Goal: Task Accomplishment & Management: Use online tool/utility

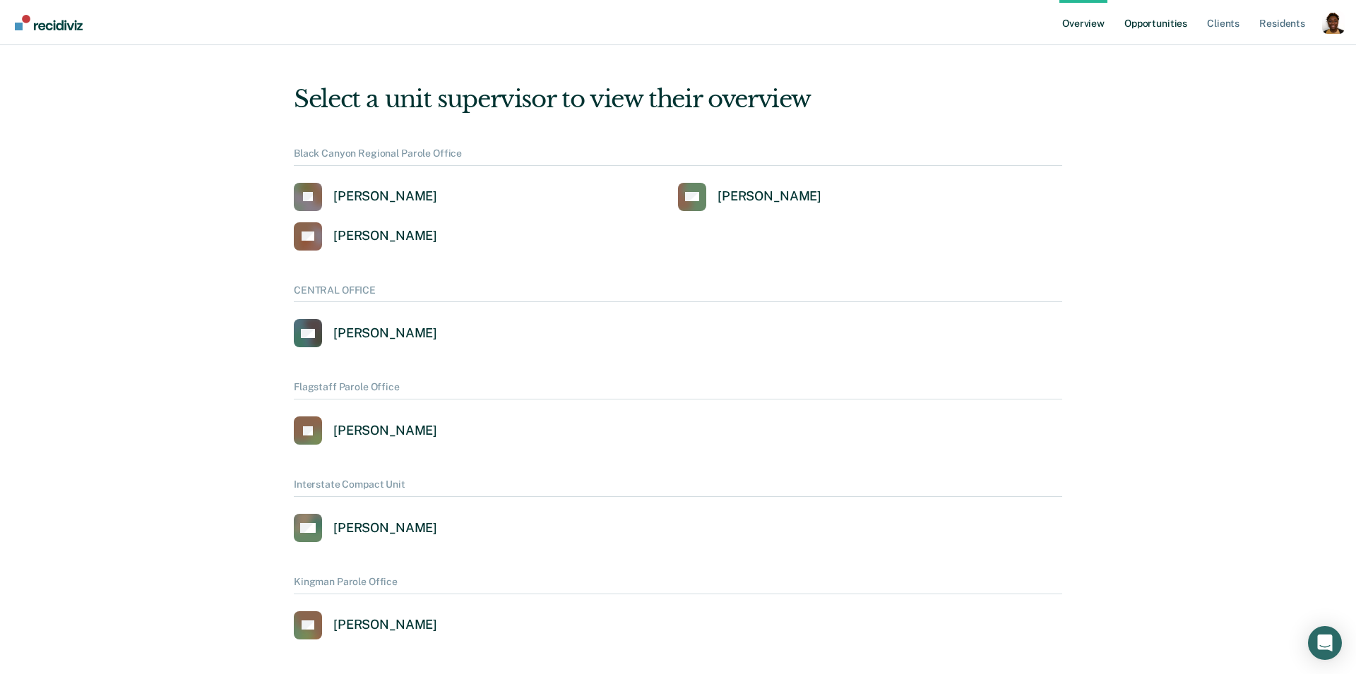
click at [1159, 27] on link "Opportunities" at bounding box center [1155, 22] width 69 height 45
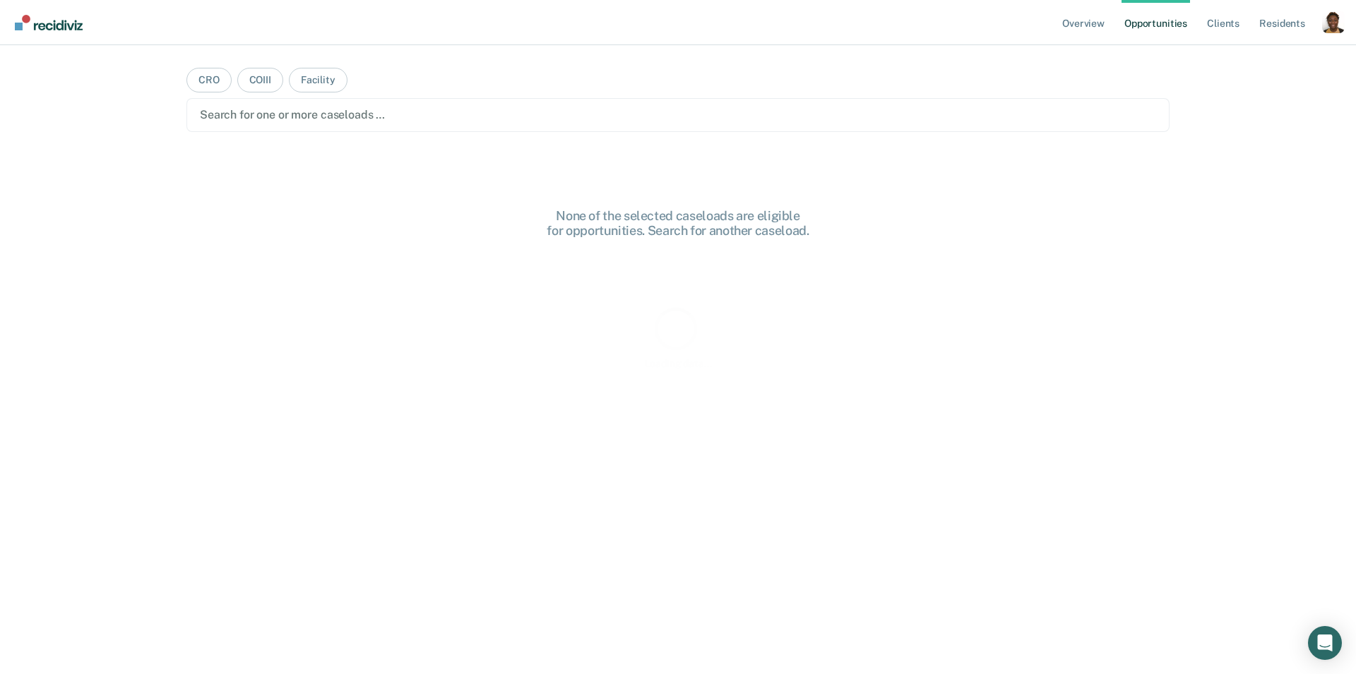
click at [1326, 32] on div "Profile dropdown button" at bounding box center [1333, 22] width 23 height 23
click at [1270, 61] on link "Profile" at bounding box center [1277, 58] width 114 height 12
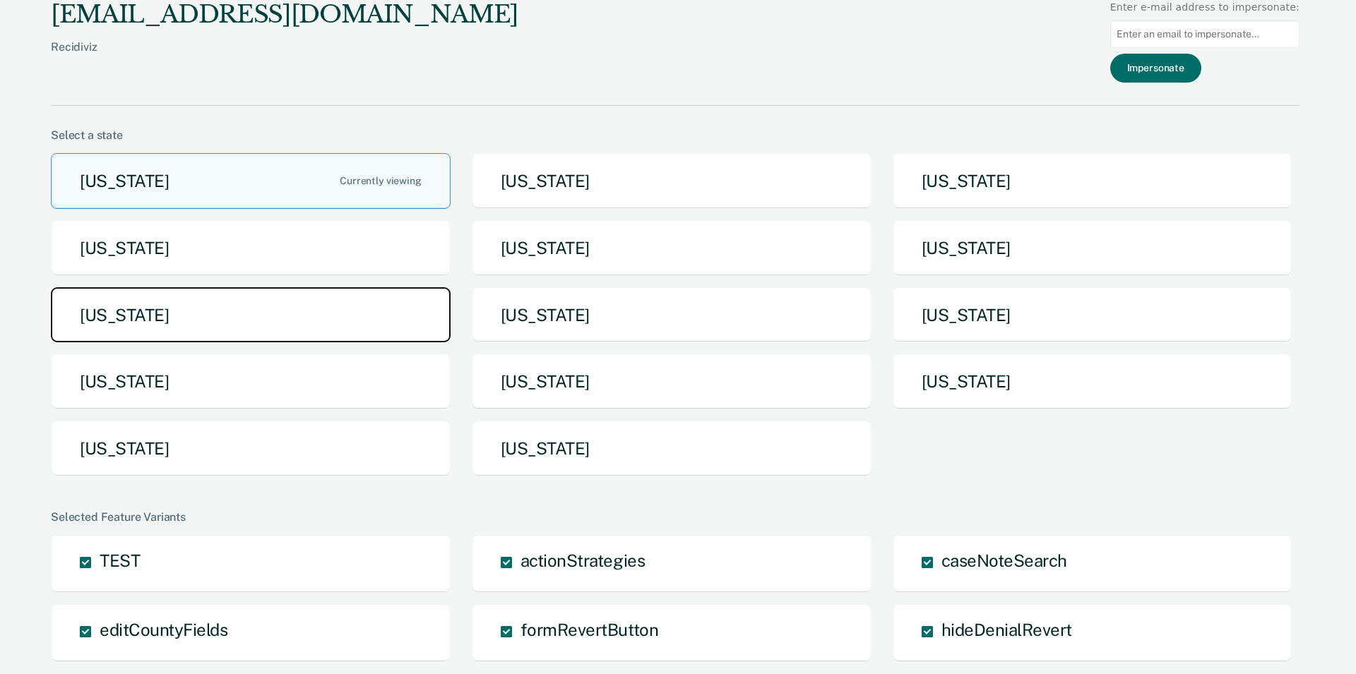
click at [234, 320] on button "[US_STATE]" at bounding box center [251, 315] width 400 height 56
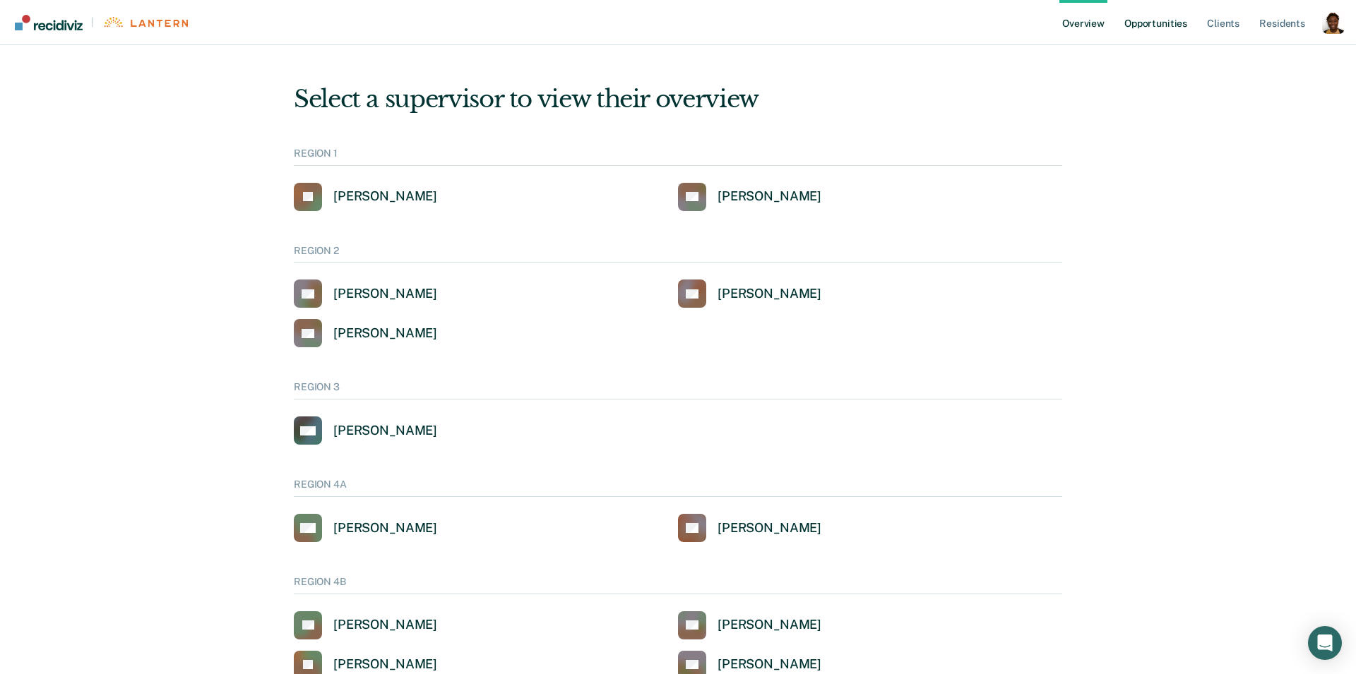
click at [1155, 26] on link "Opportunities" at bounding box center [1155, 22] width 69 height 45
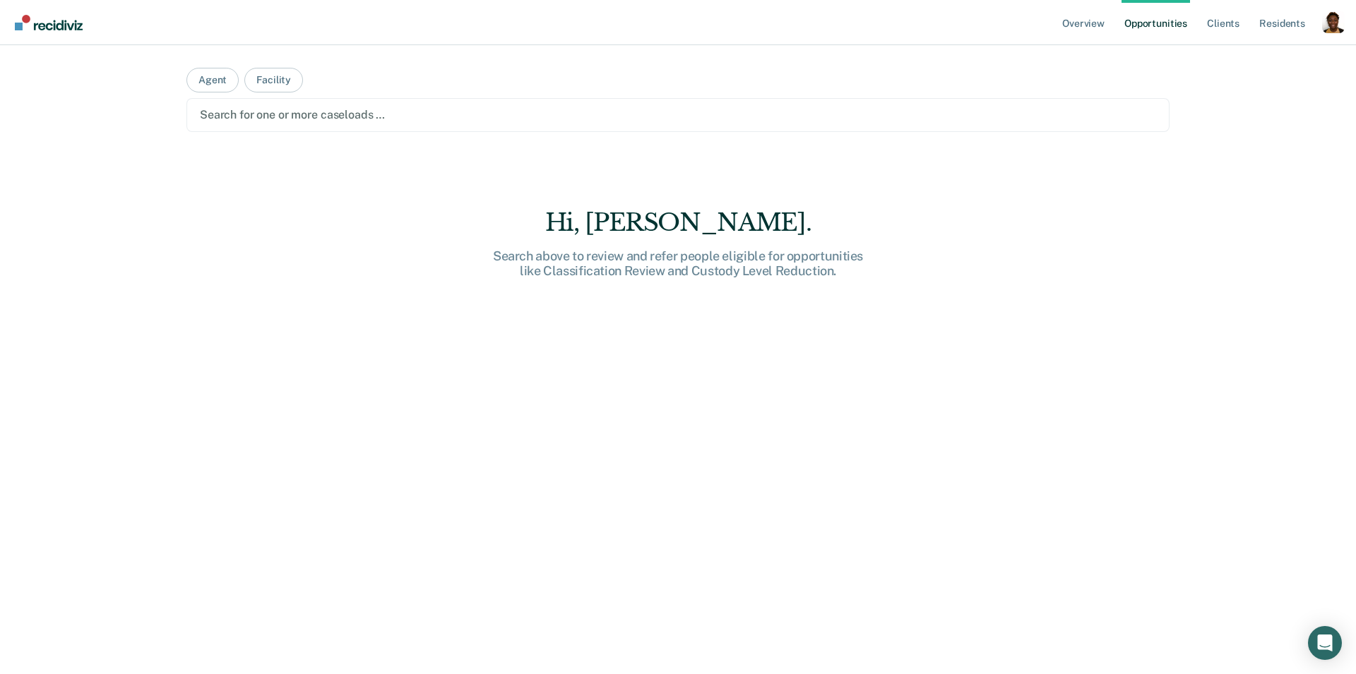
click at [278, 105] on div "Search for one or more caseloads …" at bounding box center [677, 114] width 959 height 19
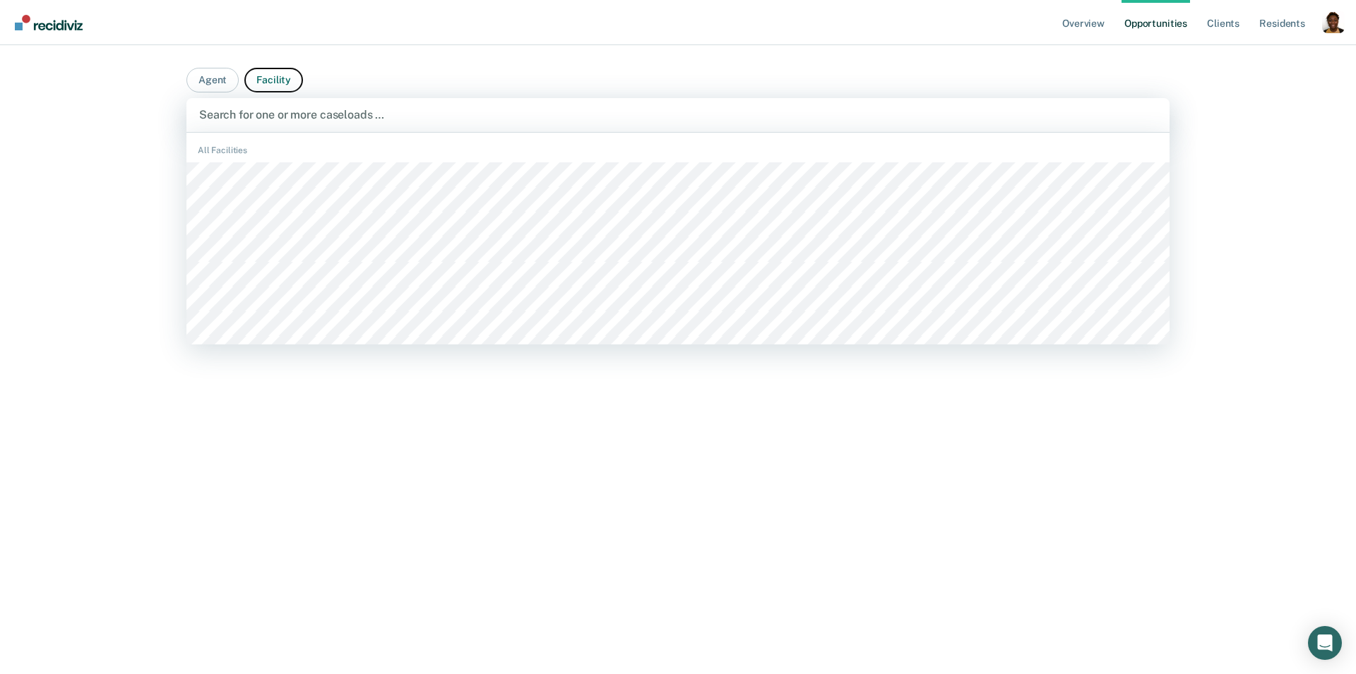
drag, startPoint x: 281, startPoint y: 78, endPoint x: 291, endPoint y: 98, distance: 22.7
click at [282, 79] on button "Facility" at bounding box center [273, 80] width 59 height 25
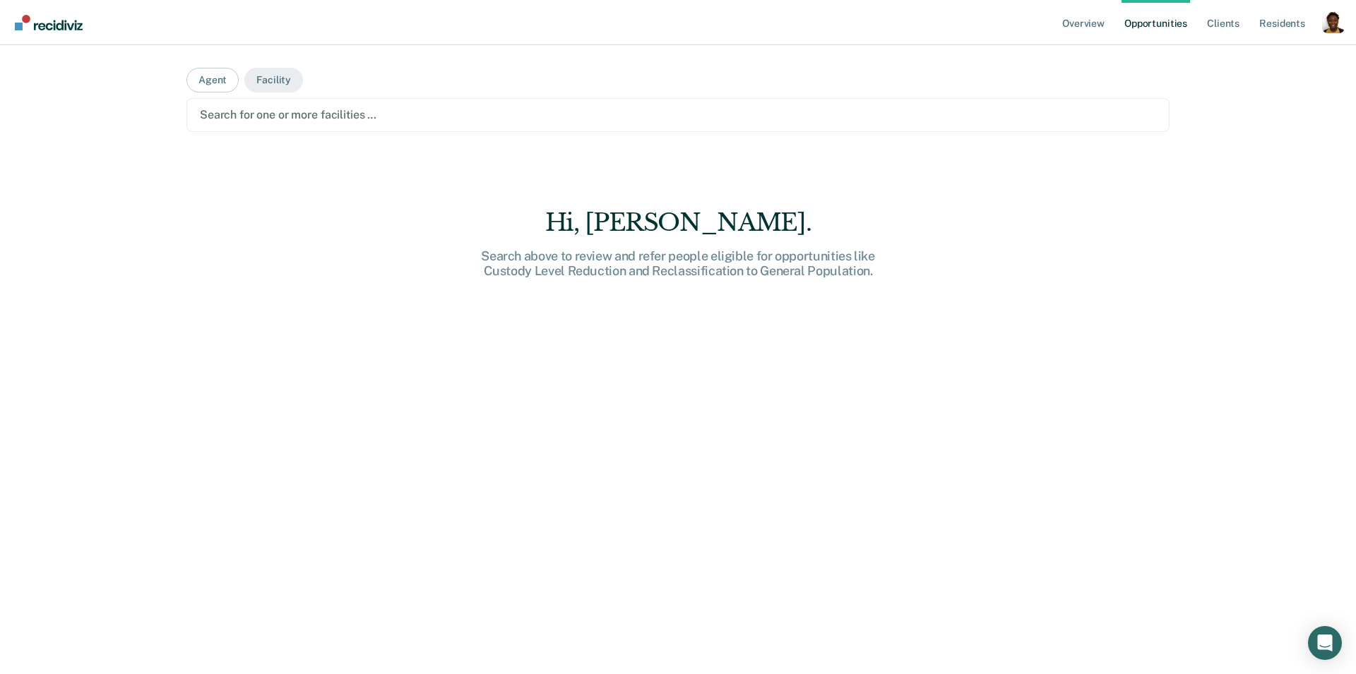
click at [302, 124] on div "Search for one or more facilities …" at bounding box center [677, 114] width 959 height 19
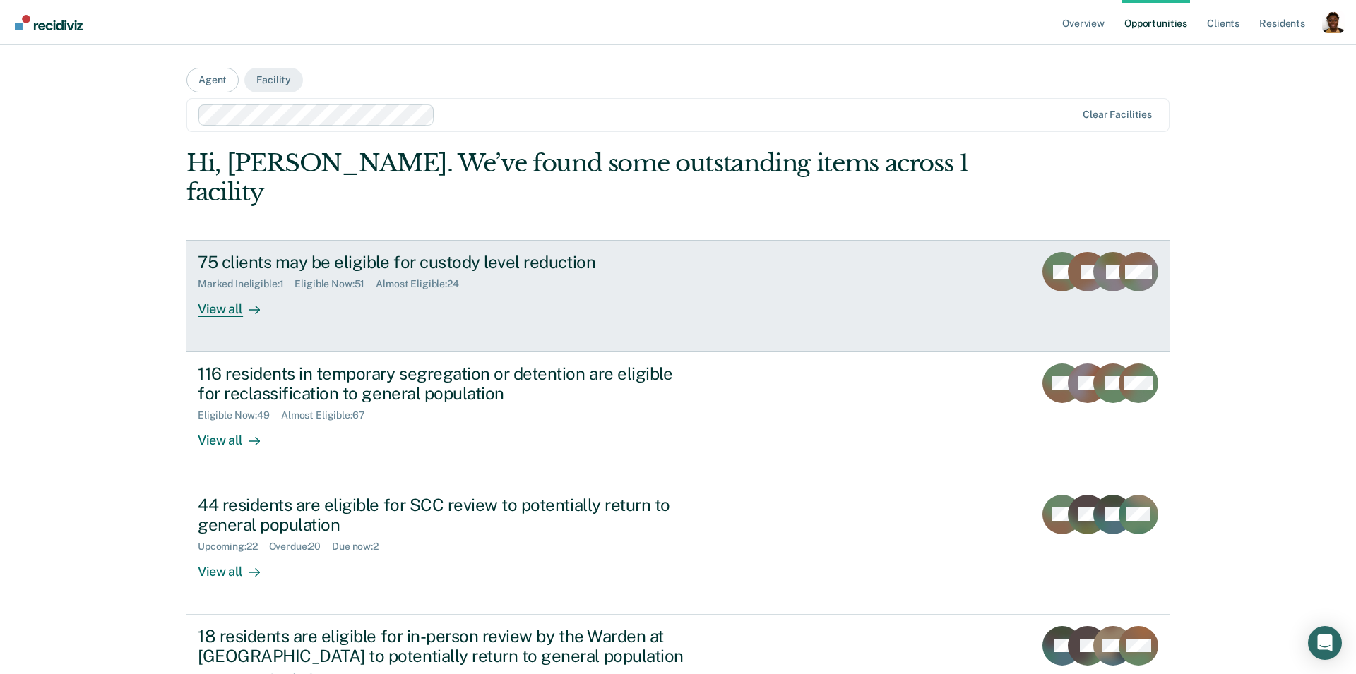
click at [273, 289] on link "75 clients may be eligible for custody level reduction Marked Ineligible : 1 El…" at bounding box center [677, 296] width 983 height 112
click at [249, 304] on icon at bounding box center [254, 309] width 11 height 11
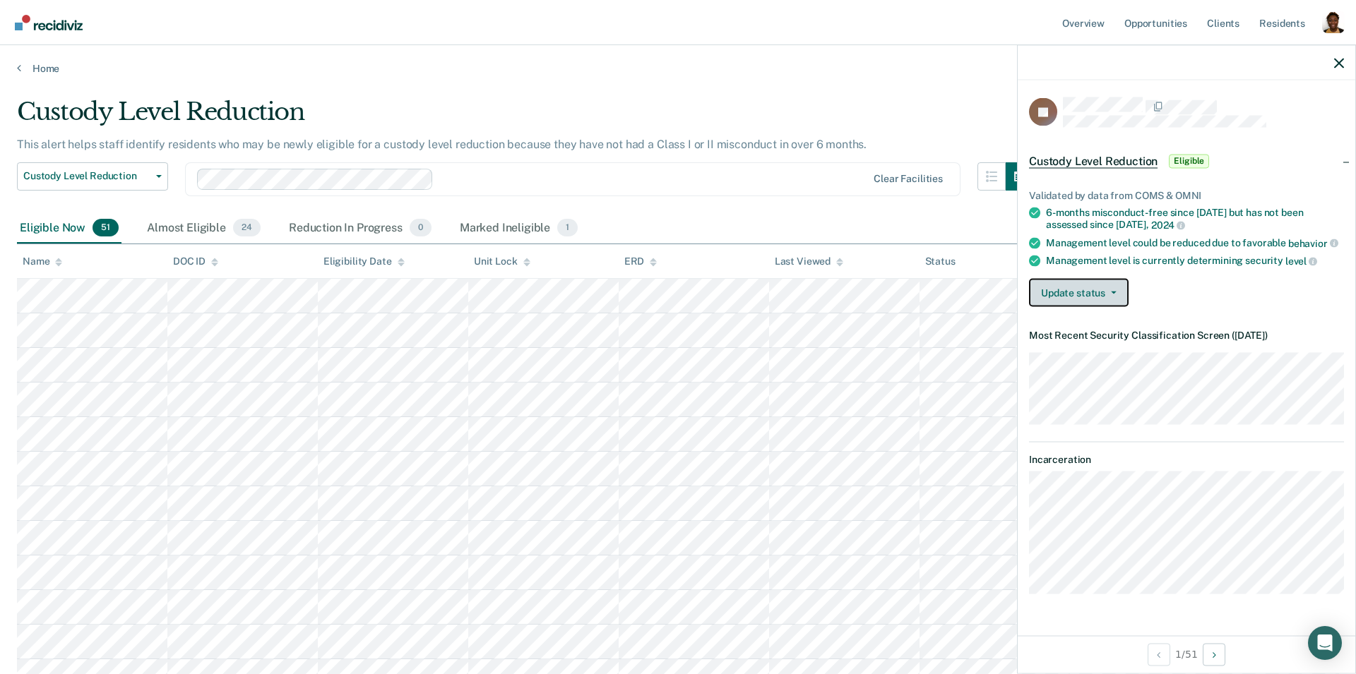
click at [1111, 291] on icon "button" at bounding box center [1114, 292] width 6 height 3
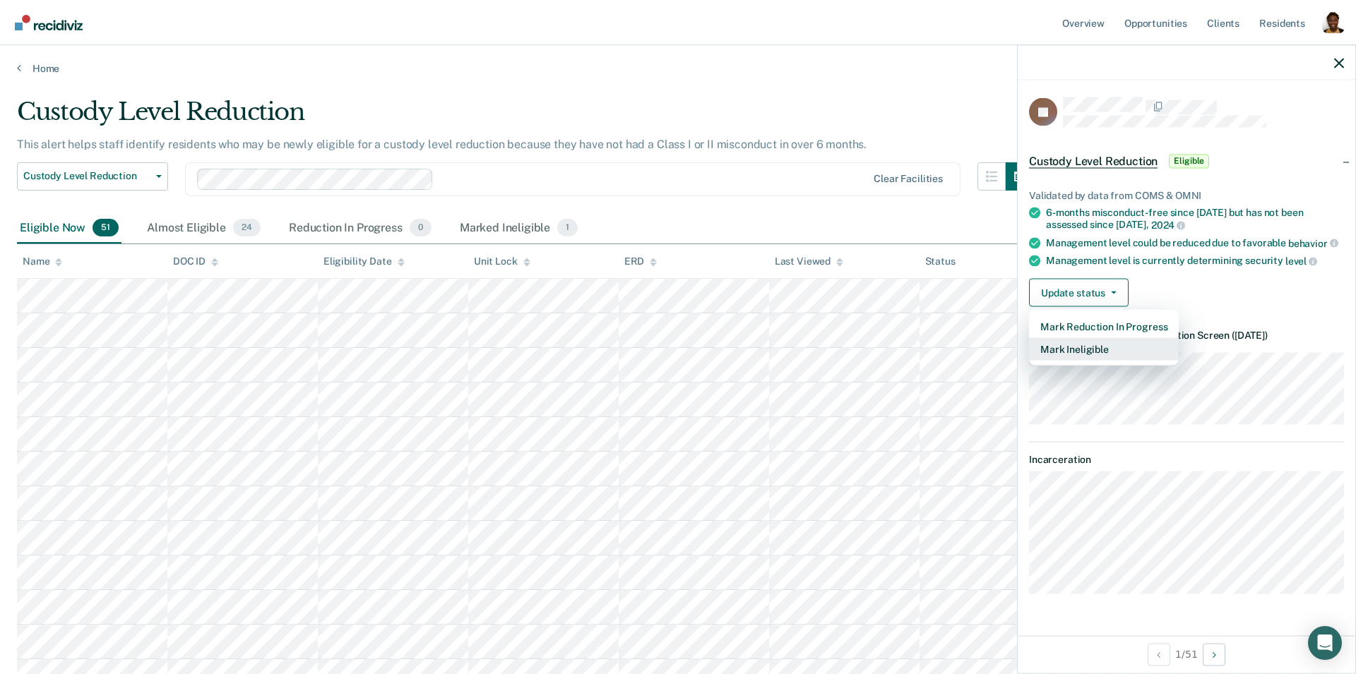
click at [1098, 347] on button "Mark Ineligible" at bounding box center [1104, 349] width 150 height 23
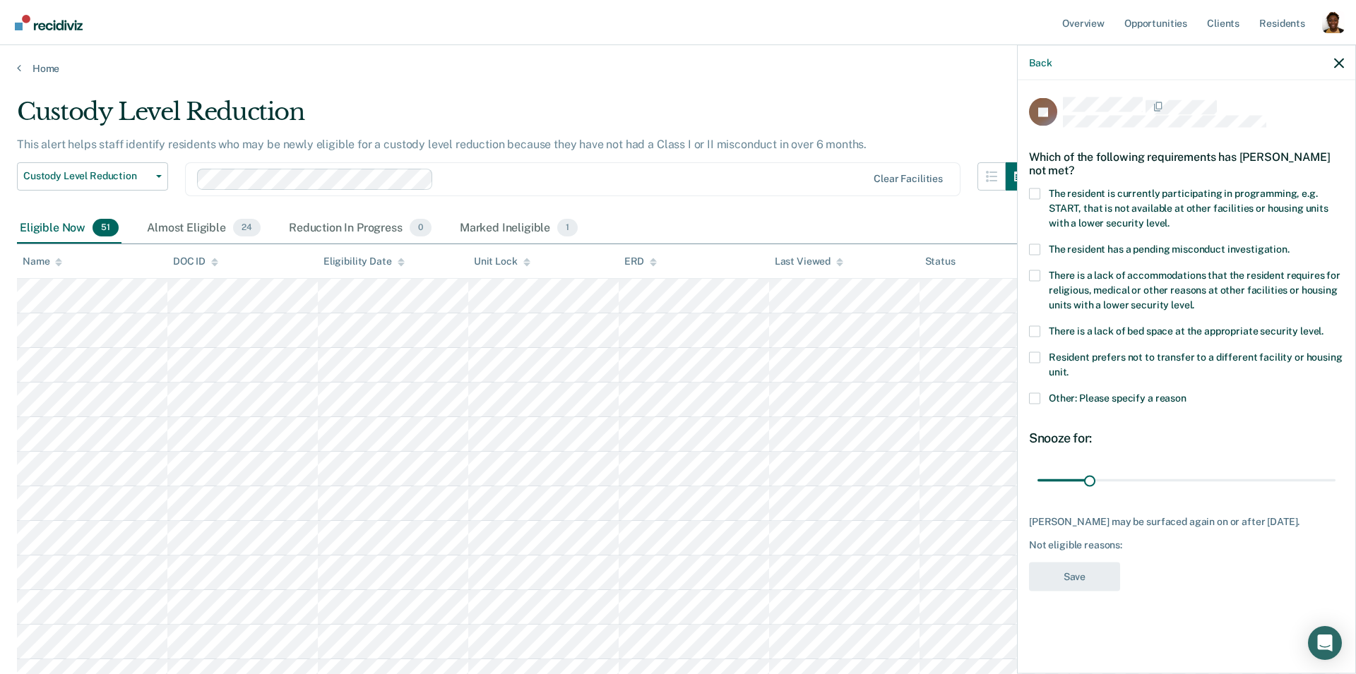
click at [1045, 188] on label "The resident is currently participating in programming, e.g. START, that is not…" at bounding box center [1186, 210] width 315 height 44
click at [1170, 218] on input "The resident is currently participating in programming, e.g. START, that is not…" at bounding box center [1170, 218] width 0 height 0
drag, startPoint x: 1035, startPoint y: 269, endPoint x: 1110, endPoint y: 498, distance: 240.7
click at [1035, 270] on span at bounding box center [1034, 275] width 11 height 11
click at [1194, 299] on input "There is a lack of accommodations that the resident requires for religious, med…" at bounding box center [1194, 299] width 0 height 0
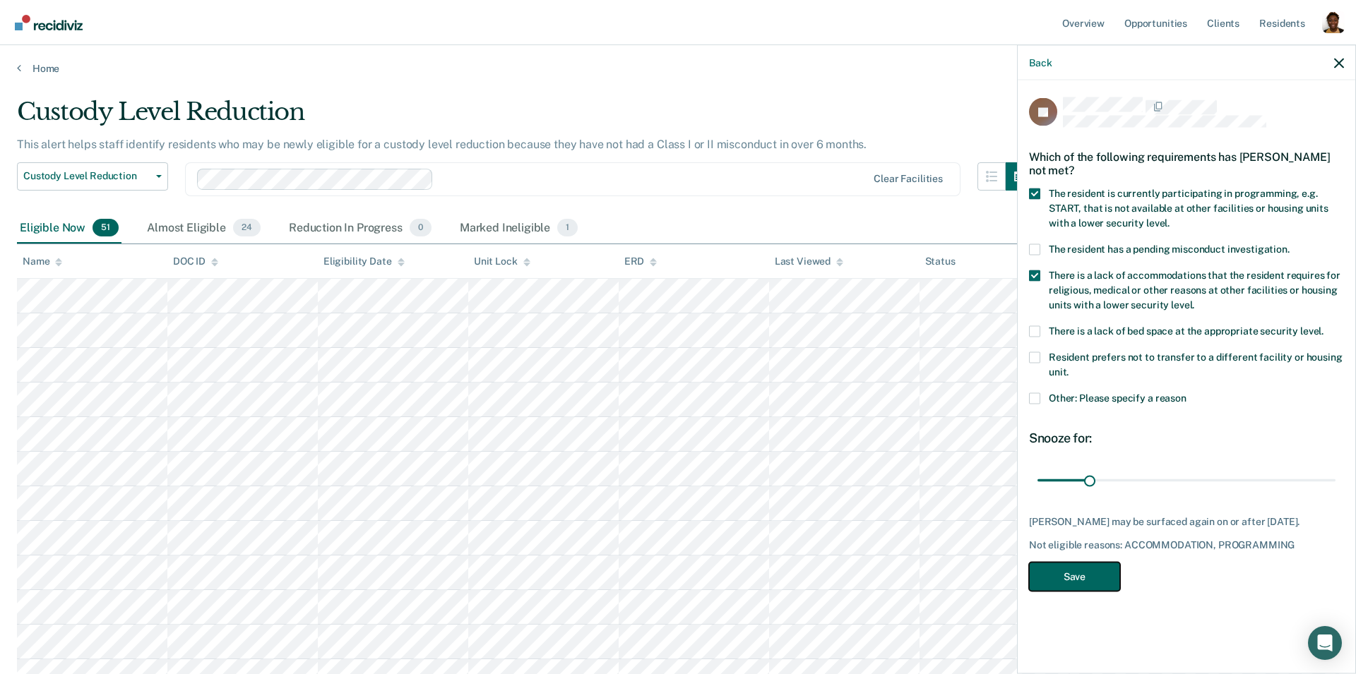
click at [1095, 583] on button "Save" at bounding box center [1074, 576] width 91 height 29
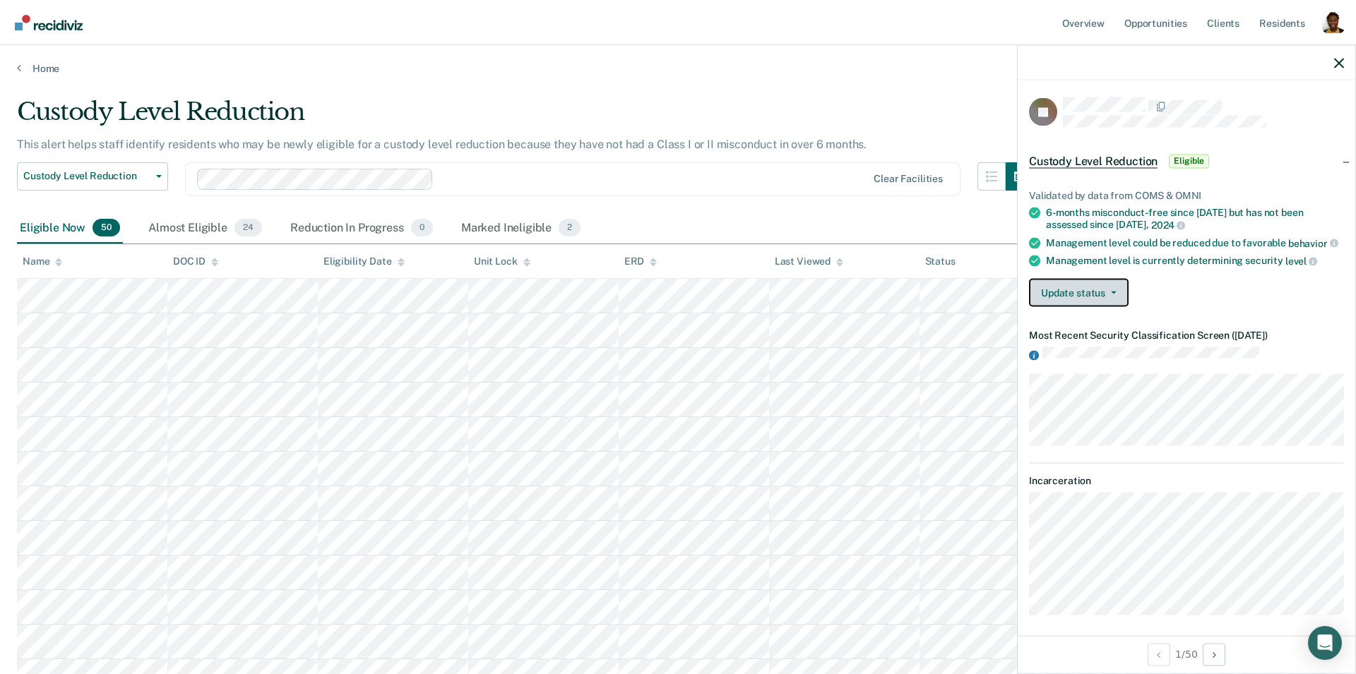
click at [1104, 297] on button "Update status" at bounding box center [1079, 292] width 100 height 28
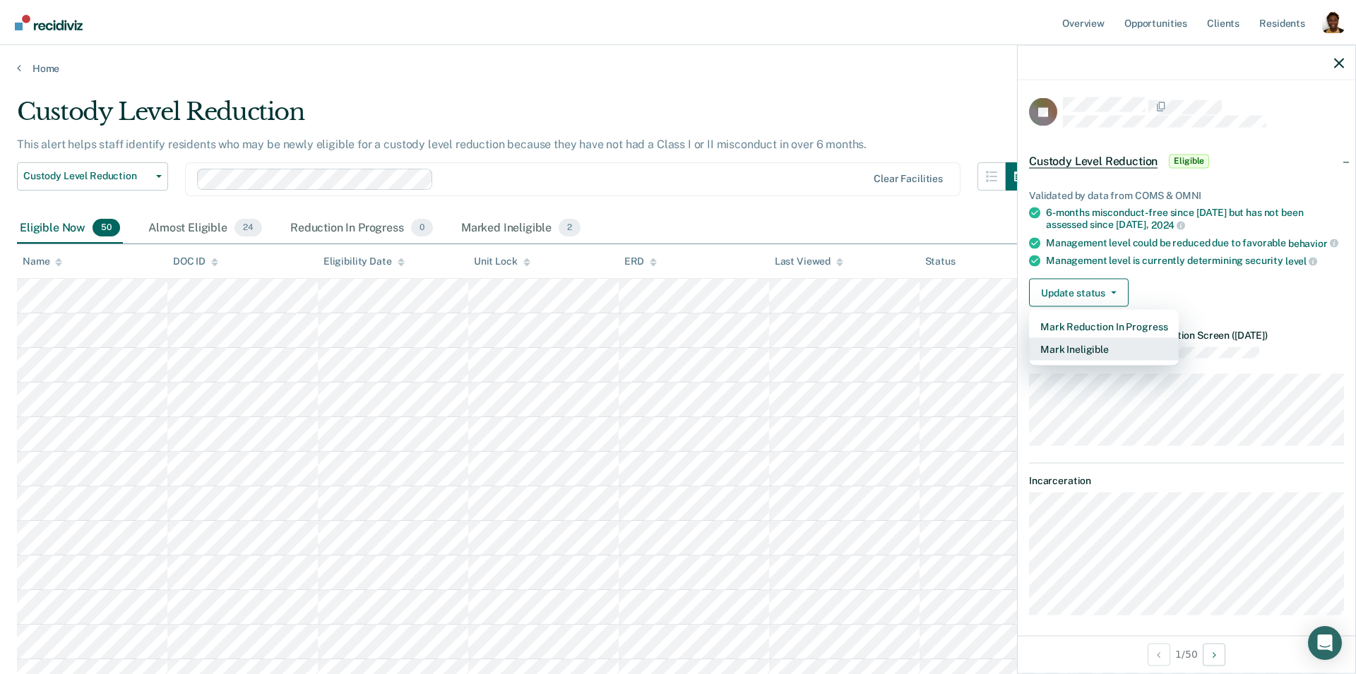
click at [1090, 347] on button "Mark Ineligible" at bounding box center [1104, 349] width 150 height 23
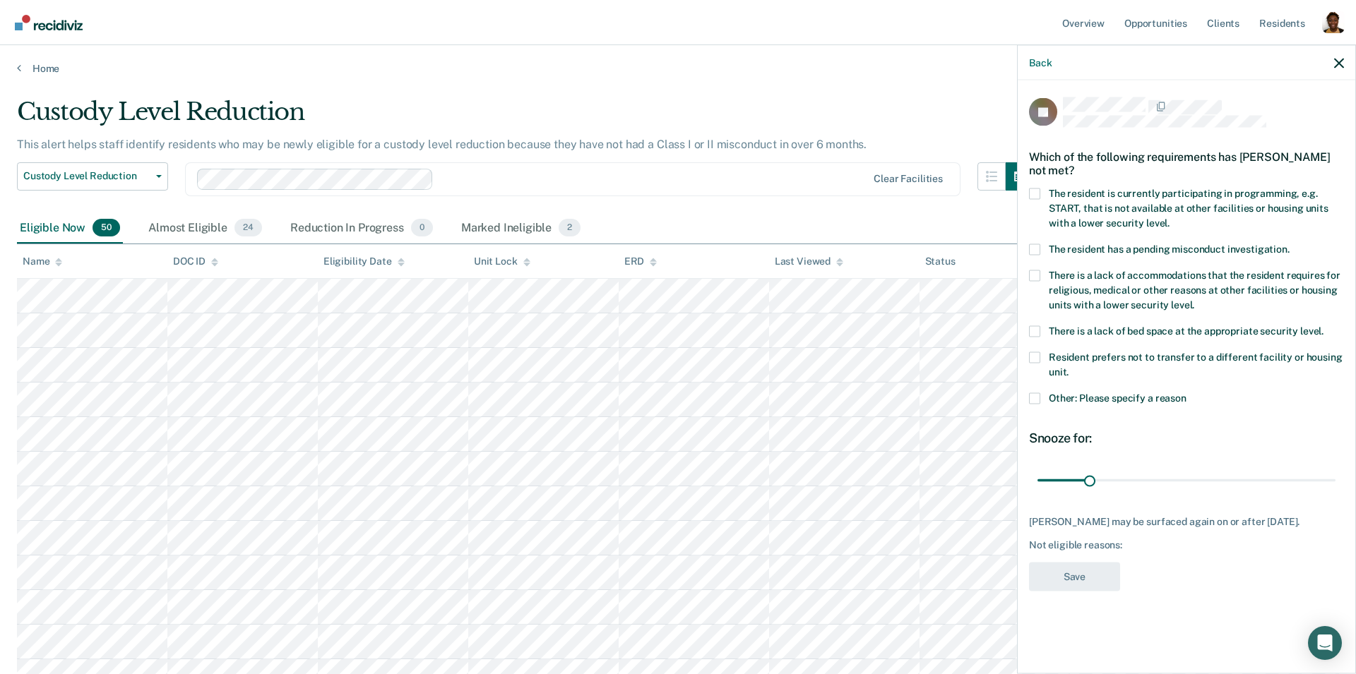
click at [1049, 393] on span "Other: Please specify a reason" at bounding box center [1118, 397] width 138 height 11
click at [1186, 393] on input "Other: Please specify a reason" at bounding box center [1186, 393] width 0 height 0
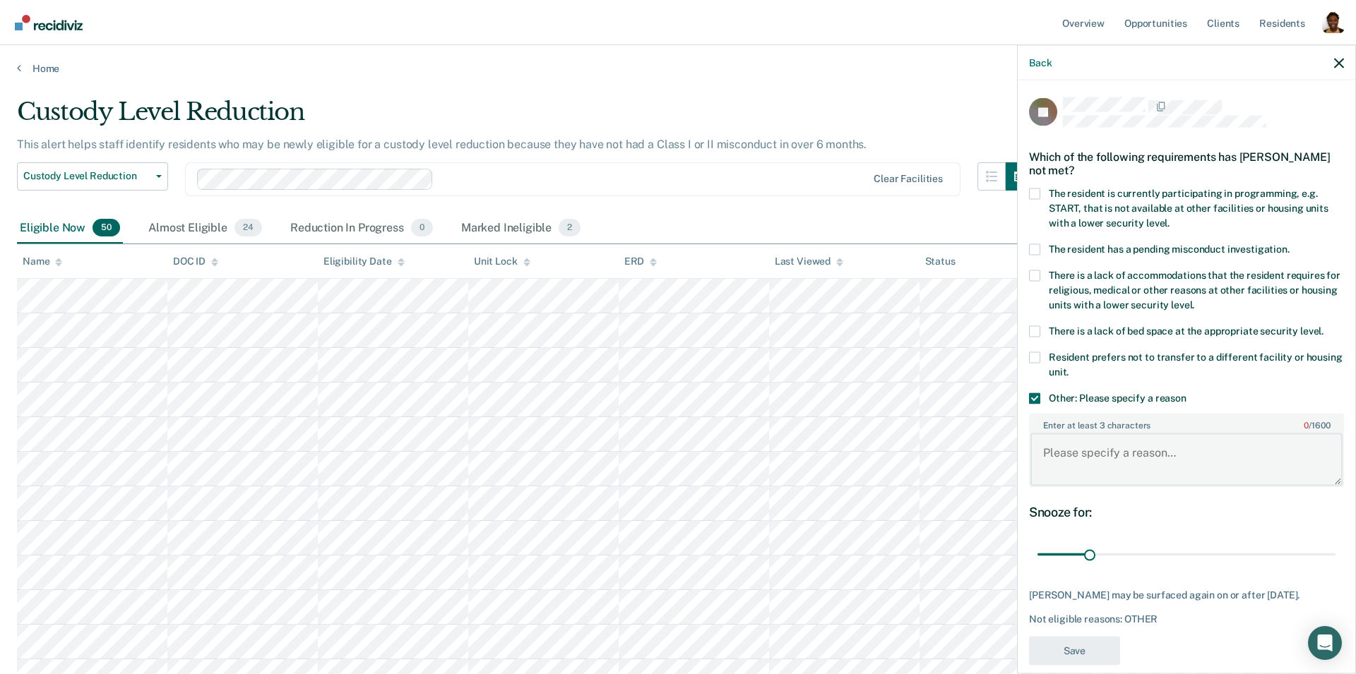
click at [1066, 456] on textarea "Enter at least 3 characters 0 / 1600" at bounding box center [1186, 460] width 312 height 52
type textarea "testing"
click at [1079, 645] on button "Save" at bounding box center [1074, 650] width 91 height 29
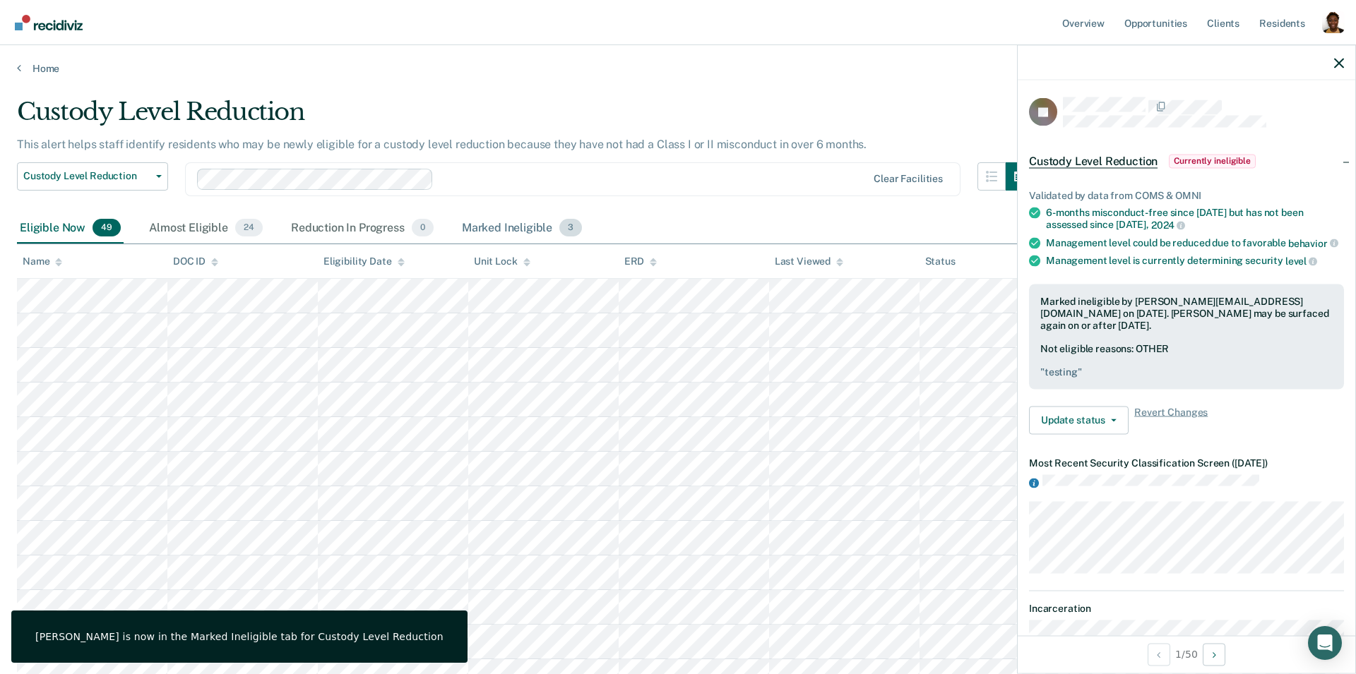
click at [501, 237] on div "Marked Ineligible 3" at bounding box center [522, 228] width 126 height 31
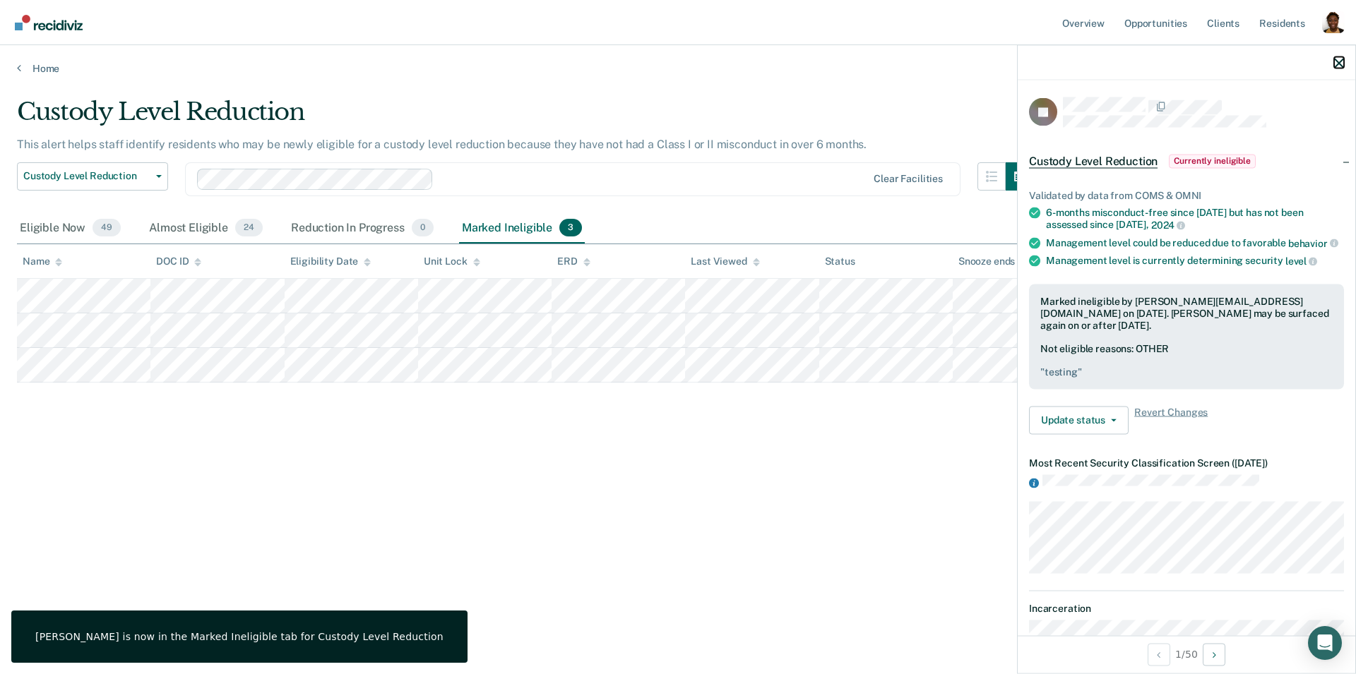
click at [1338, 63] on icon "button" at bounding box center [1339, 63] width 10 height 10
